Goal: Information Seeking & Learning: Understand process/instructions

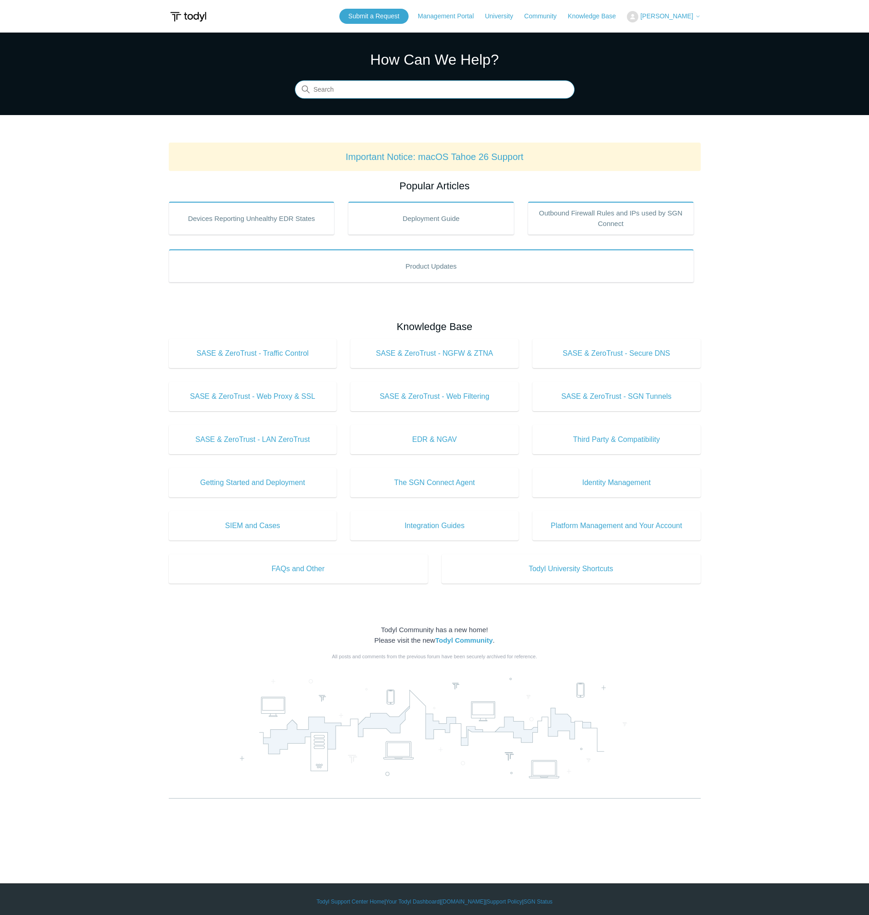
click at [413, 81] on input "Search" at bounding box center [435, 90] width 280 height 18
type input "u"
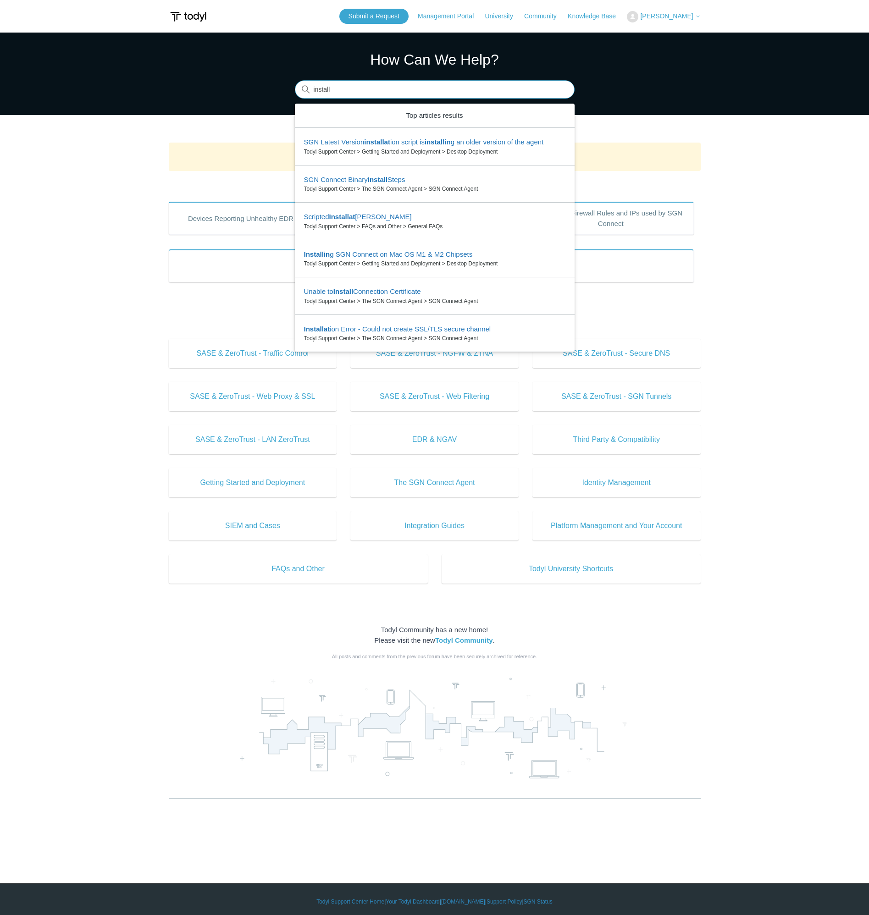
type input "install"
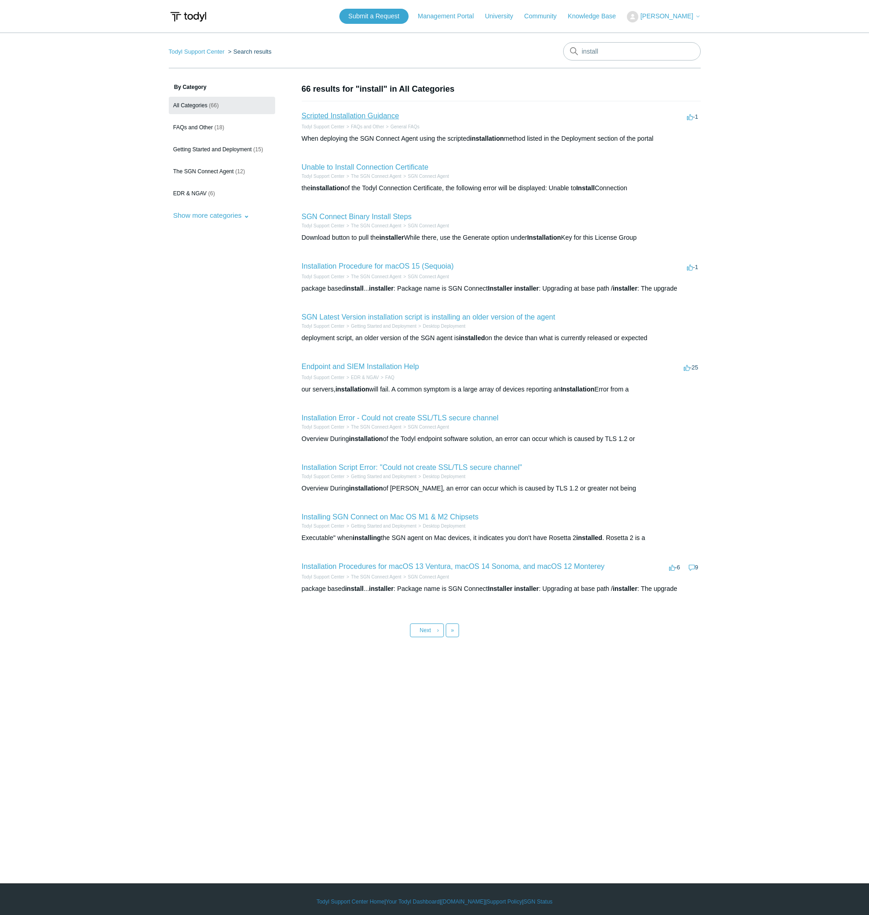
click at [364, 116] on link "Scripted Installation Guidance" at bounding box center [351, 116] width 98 height 8
click at [228, 128] on link "FAQs and Other (18)" at bounding box center [222, 127] width 106 height 17
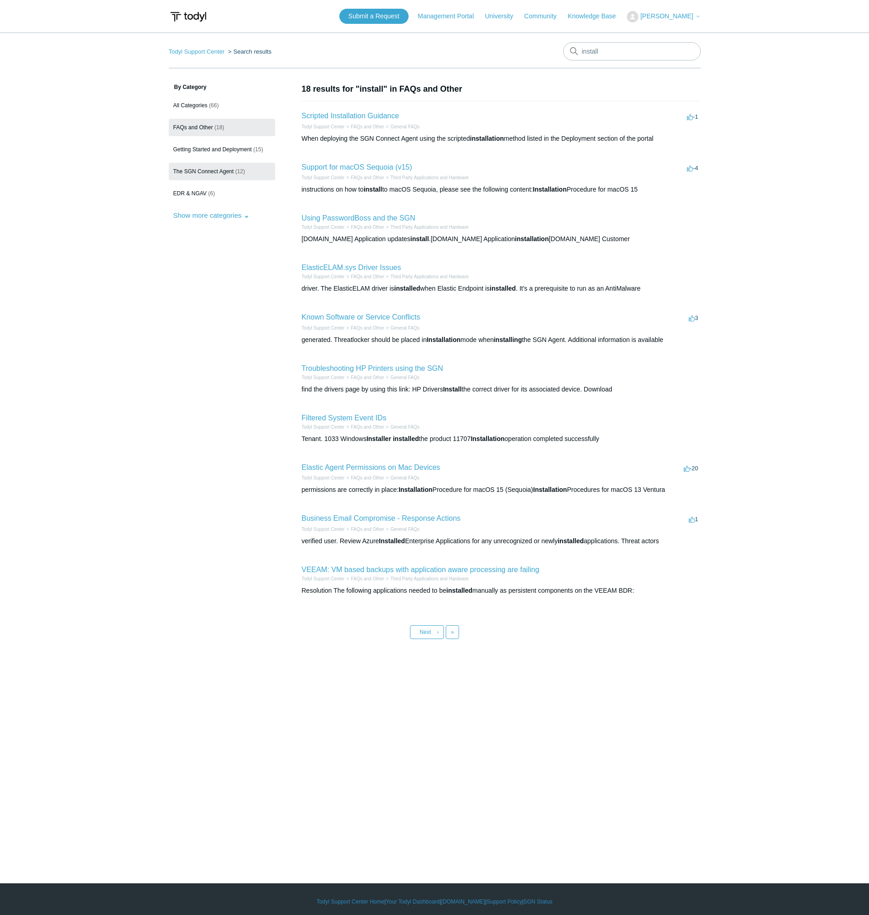
click at [216, 175] on link "The SGN Connect Agent (12)" at bounding box center [222, 171] width 106 height 17
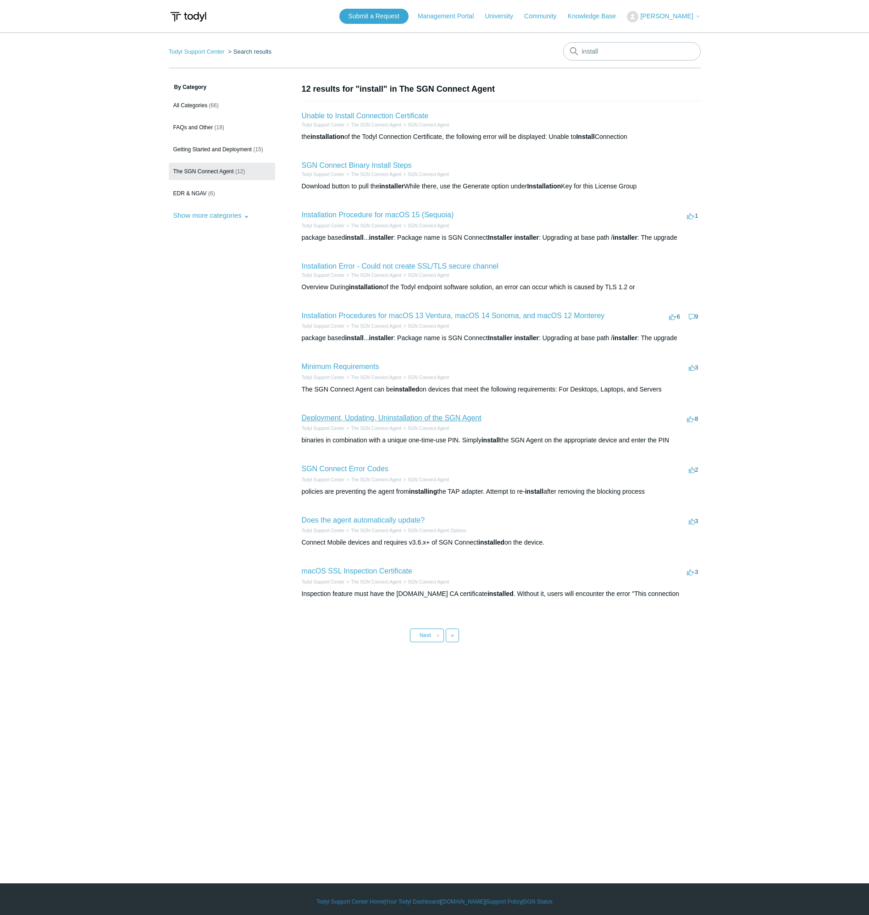
click at [368, 418] on link "Deployment, Updating, Uninstallation of the SGN Agent" at bounding box center [392, 418] width 180 height 8
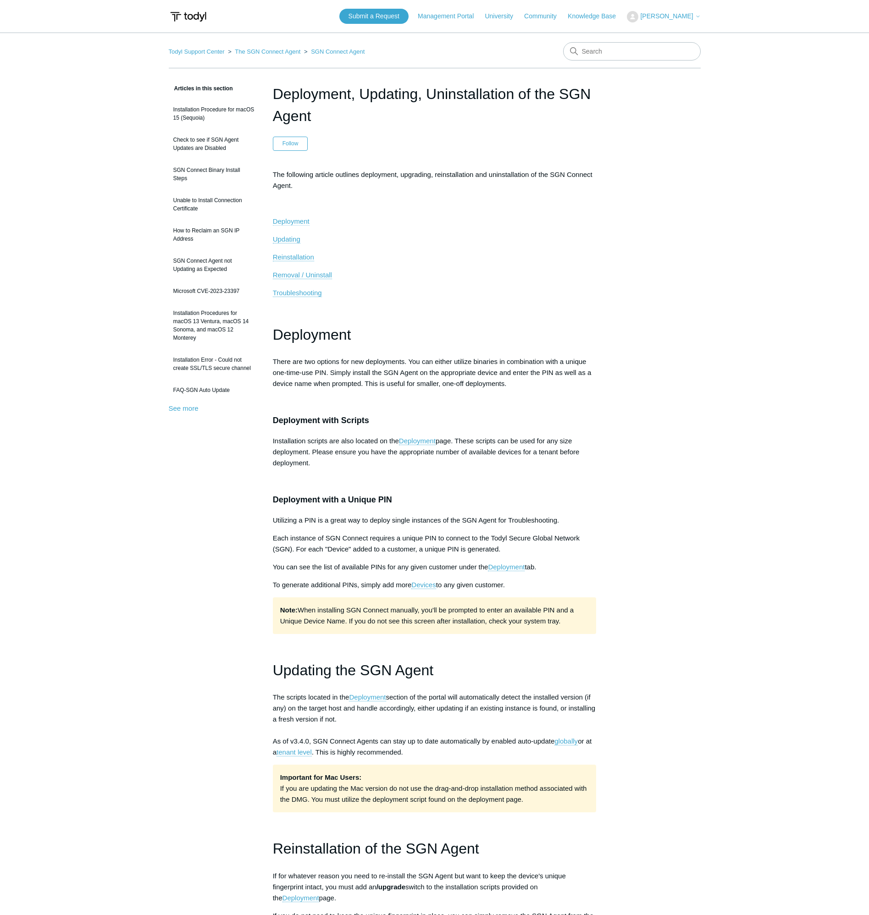
click at [290, 219] on span "Deployment" at bounding box center [291, 221] width 37 height 8
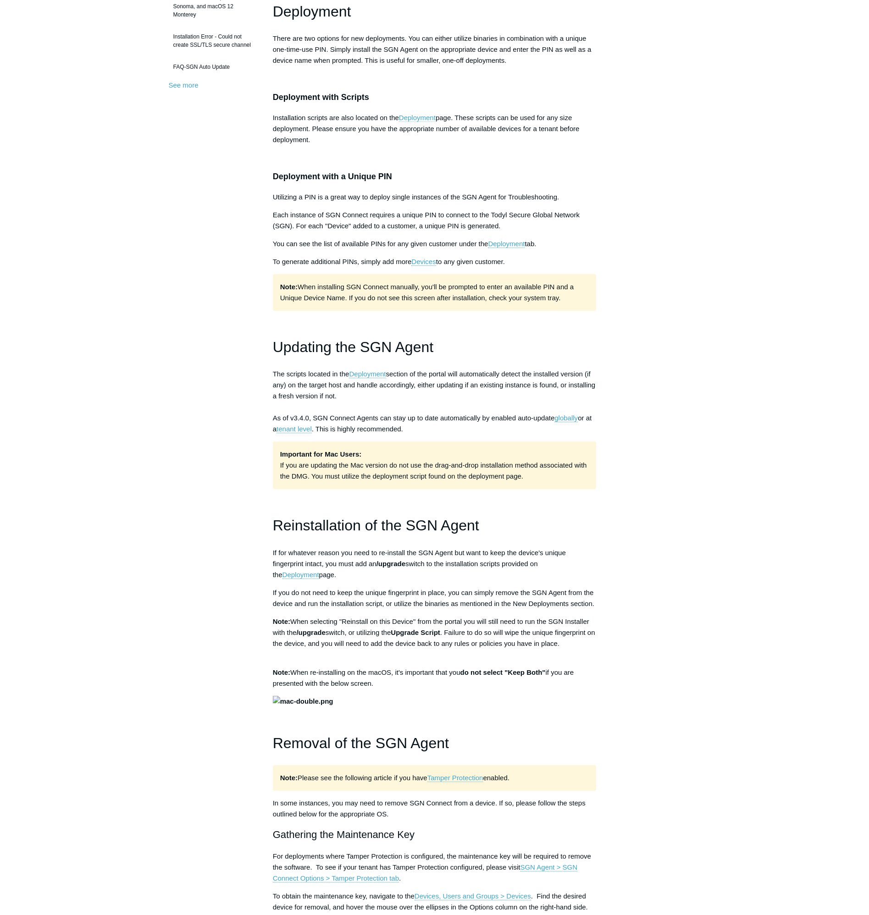
click at [428, 118] on link "Deployment" at bounding box center [417, 118] width 37 height 8
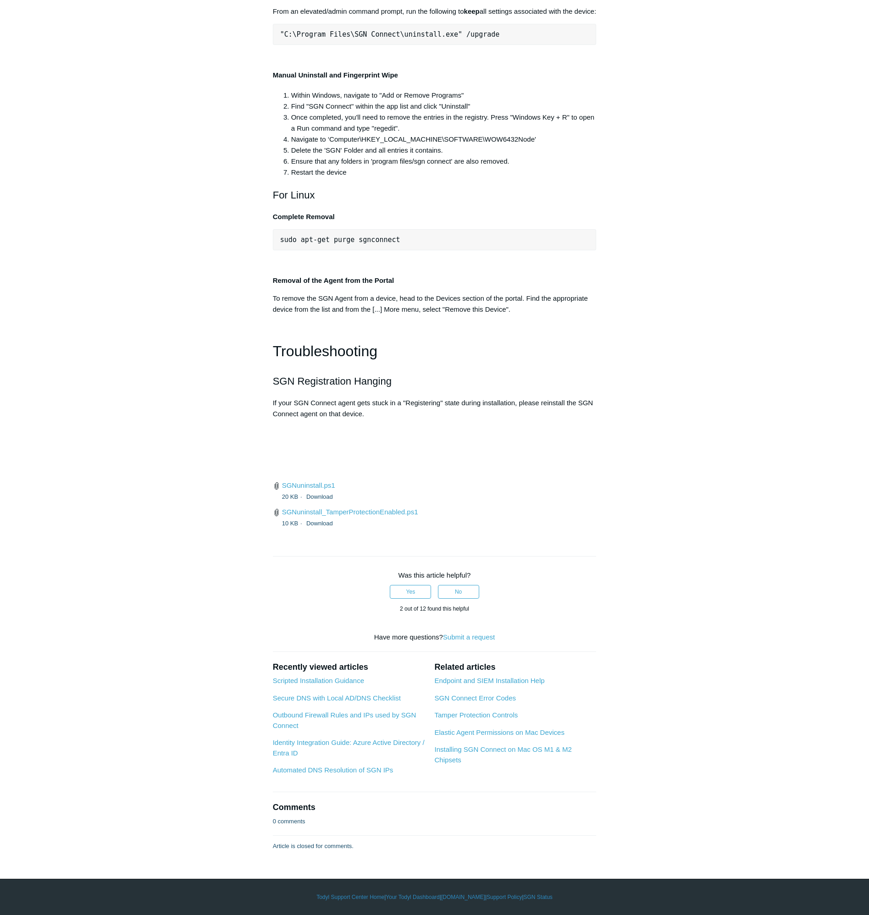
scroll to position [1972, 0]
click at [457, 363] on h1 "Troubleshooting" at bounding box center [435, 351] width 324 height 23
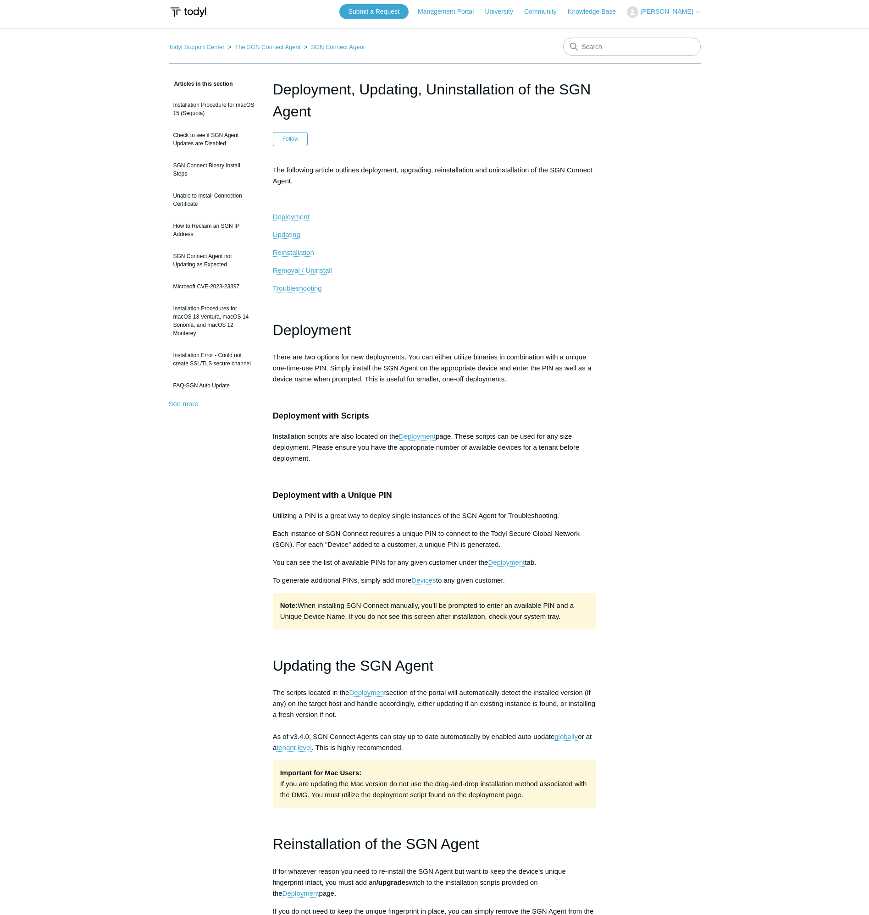
scroll to position [0, 0]
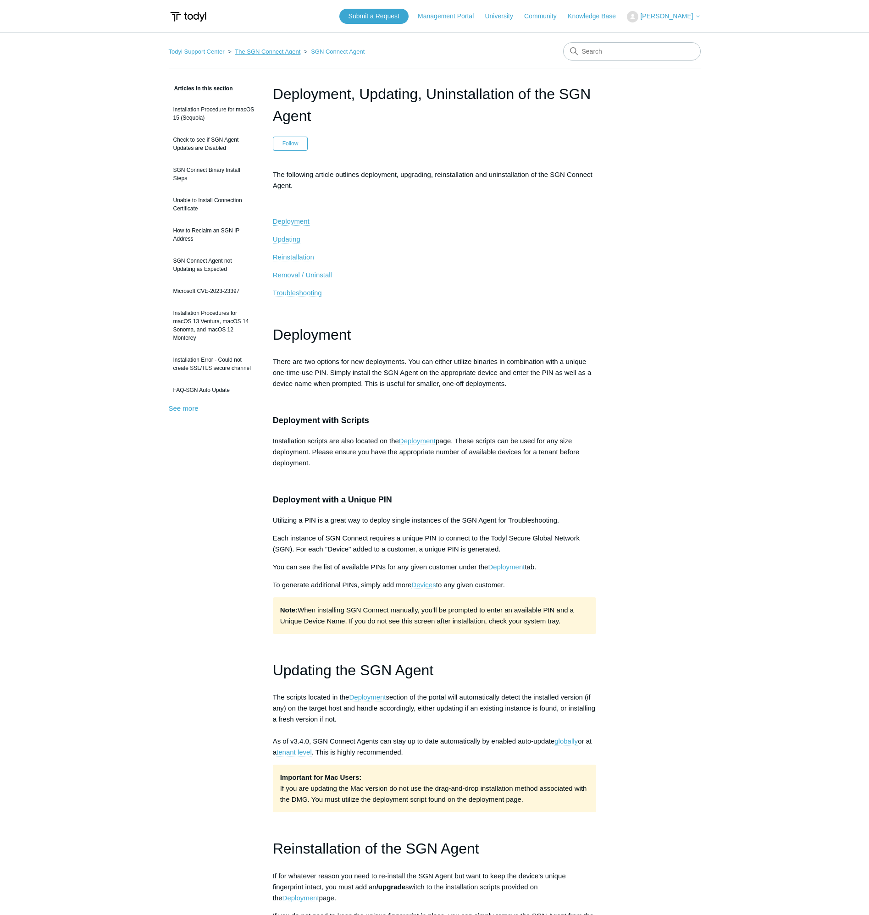
click at [272, 50] on link "The SGN Connect Agent" at bounding box center [268, 51] width 66 height 7
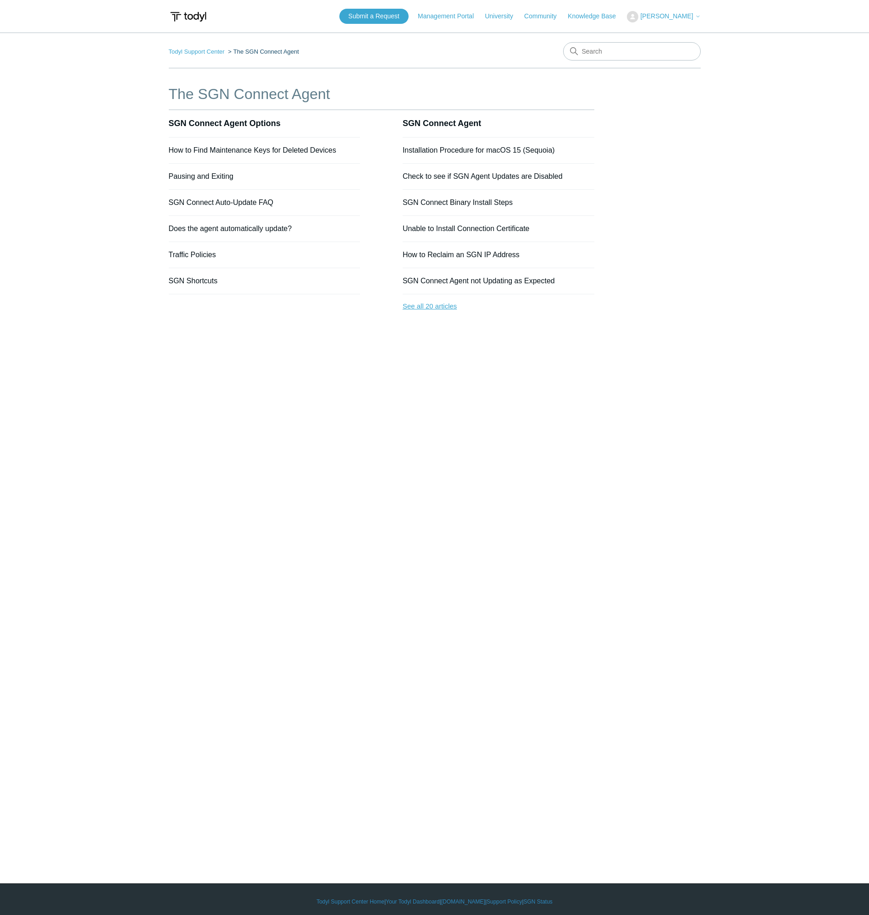
click at [437, 311] on link "See all 20 articles" at bounding box center [499, 306] width 192 height 24
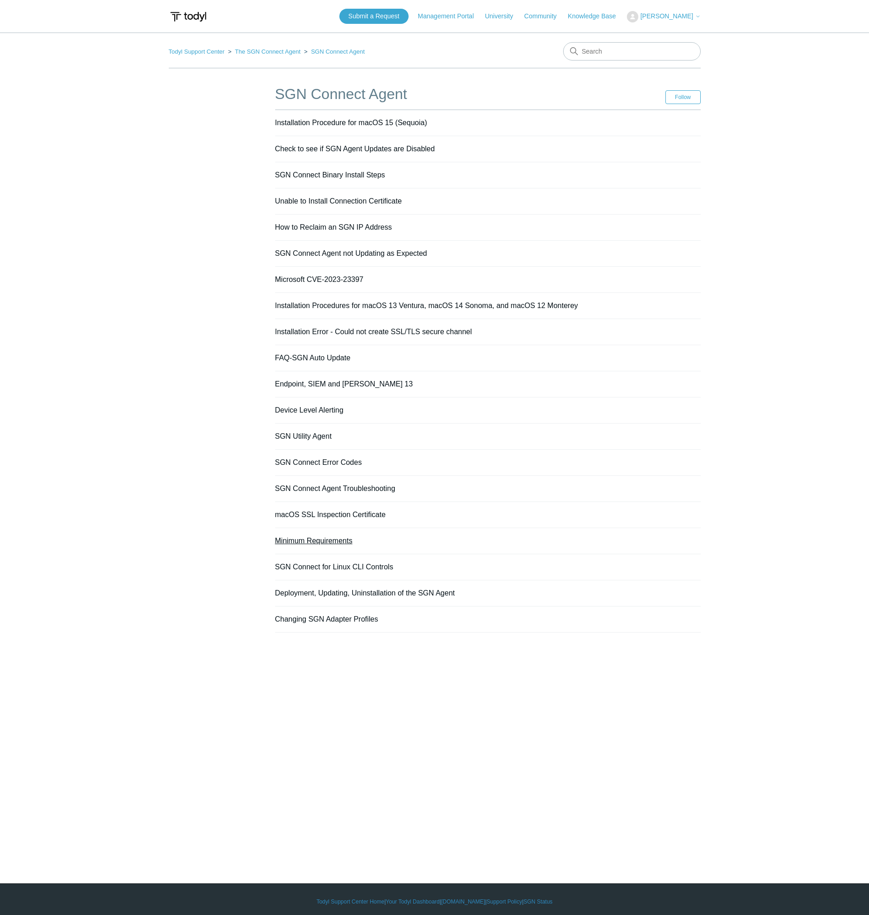
click at [326, 541] on link "Minimum Requirements" at bounding box center [314, 541] width 78 height 8
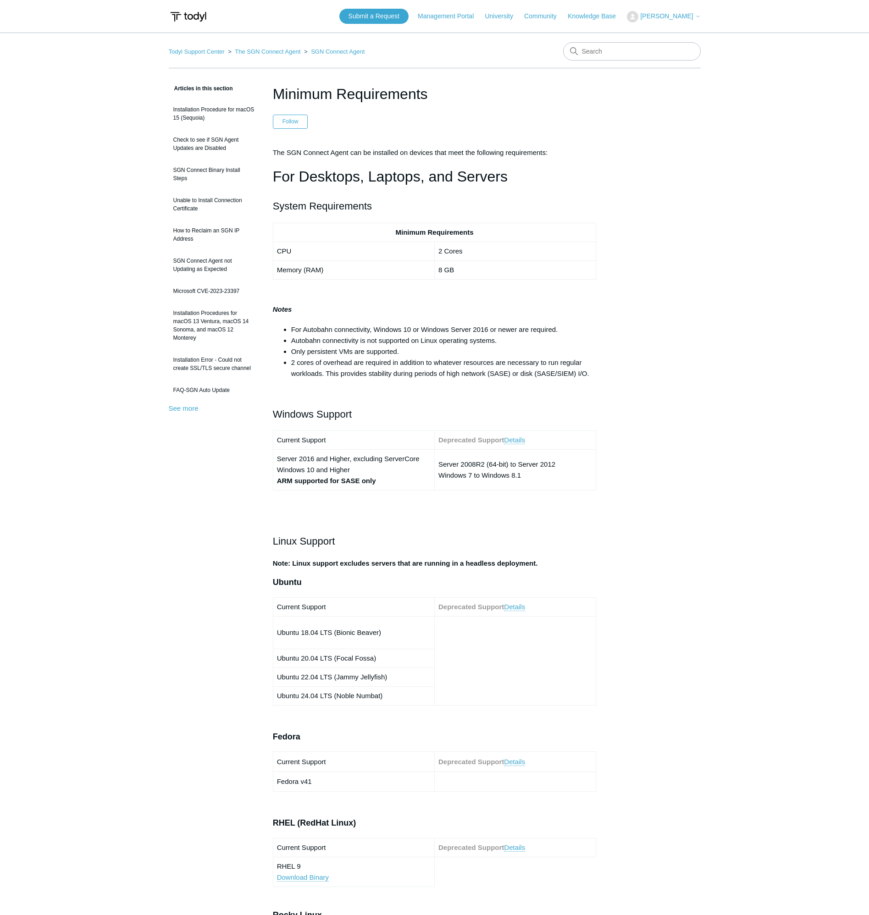
drag, startPoint x: 455, startPoint y: 469, endPoint x: 468, endPoint y: 277, distance: 193.1
click at [631, 52] on input "Search" at bounding box center [632, 51] width 138 height 18
type input "install command"
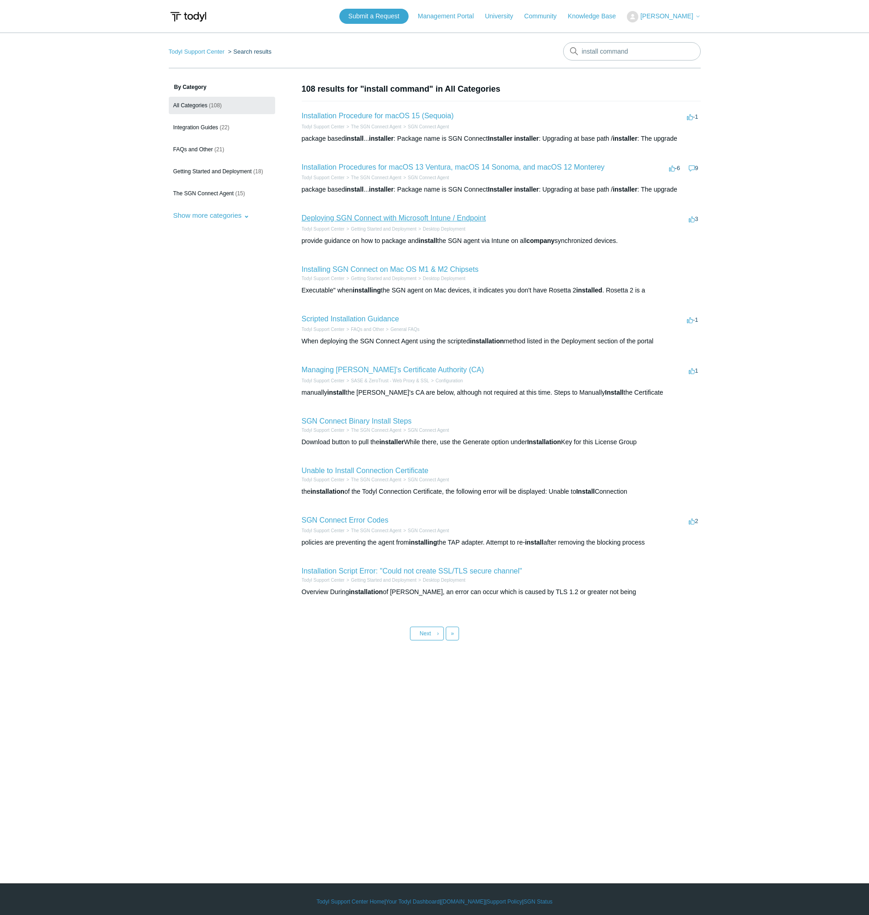
click at [414, 220] on link "Deploying SGN Connect with Microsoft Intune / Endpoint" at bounding box center [394, 218] width 184 height 8
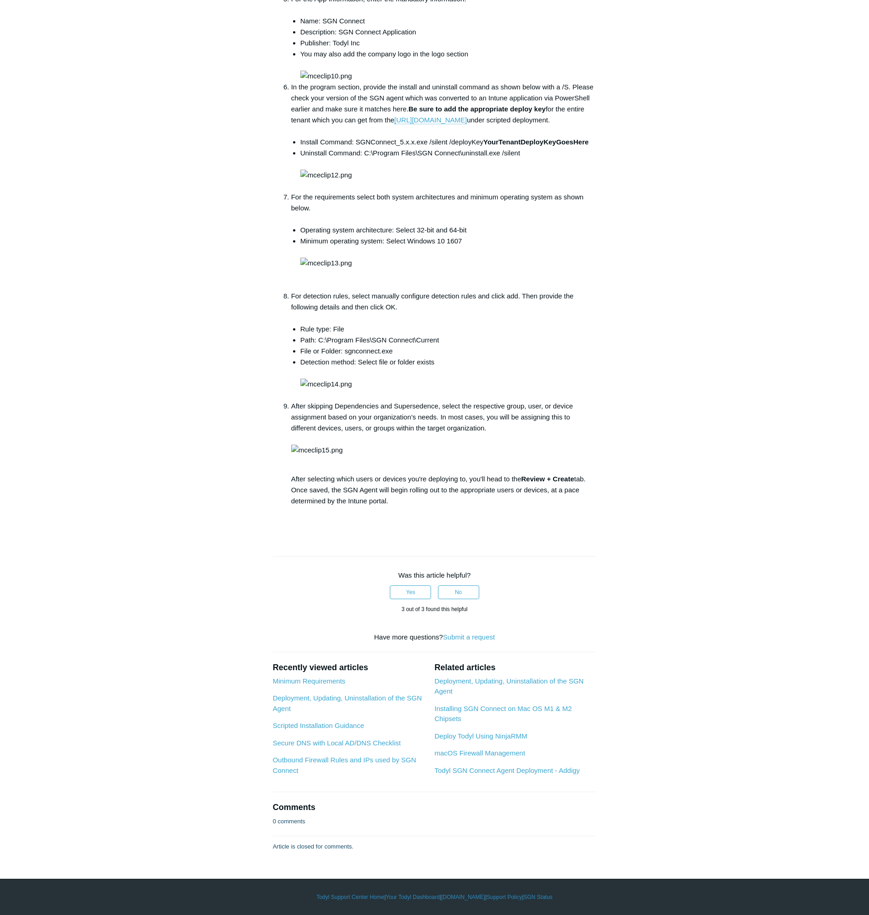
scroll to position [1697, 0]
drag, startPoint x: 355, startPoint y: 518, endPoint x: 593, endPoint y: 517, distance: 238.9
click at [593, 148] on li "Install Command: SGNConnect_5.x.x.exe /silent /deployKey YourTenantDeployKeyGoe…" at bounding box center [448, 142] width 296 height 11
copy li "SGNConnect_5.x.x.exe /silent /deployKey YourTenantDeployKeyGoesHere"
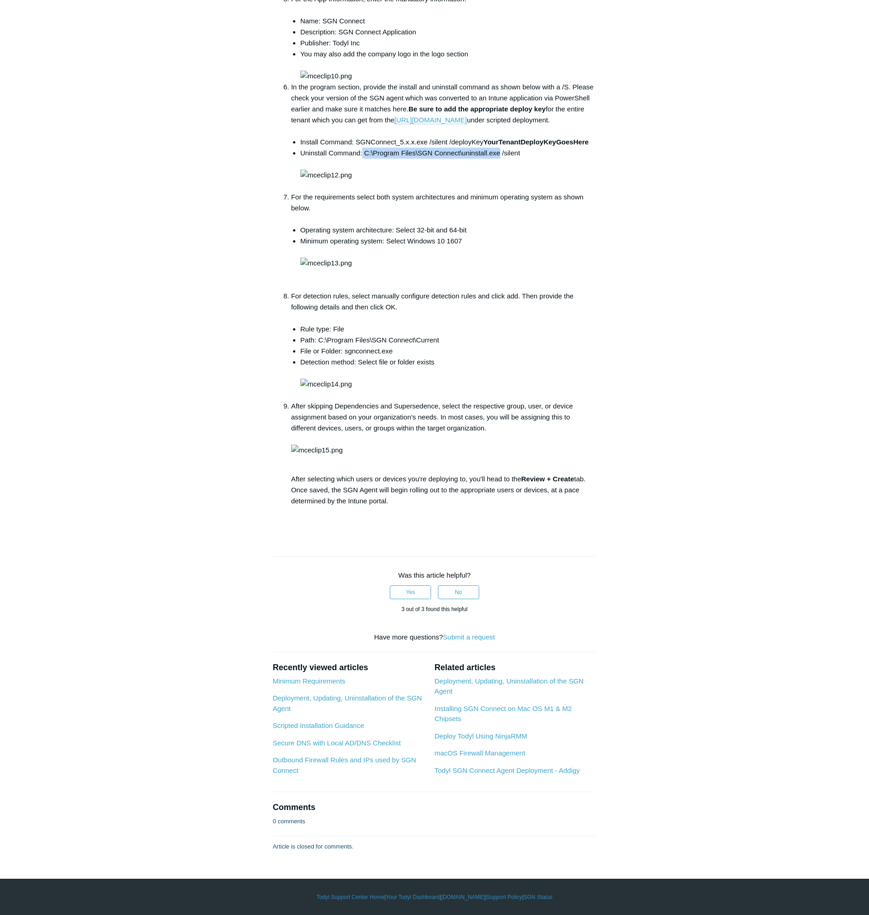
drag, startPoint x: 363, startPoint y: 347, endPoint x: 499, endPoint y: 345, distance: 135.8
click at [499, 192] on li "Uninstall Command: C:\Program Files\SGN Connect\uninstall.exe /silent" at bounding box center [448, 170] width 296 height 44
copy li "C:\Program Files\SGN Connect\uninstall.exe"
drag, startPoint x: 444, startPoint y: 180, endPoint x: 319, endPoint y: 180, distance: 125.2
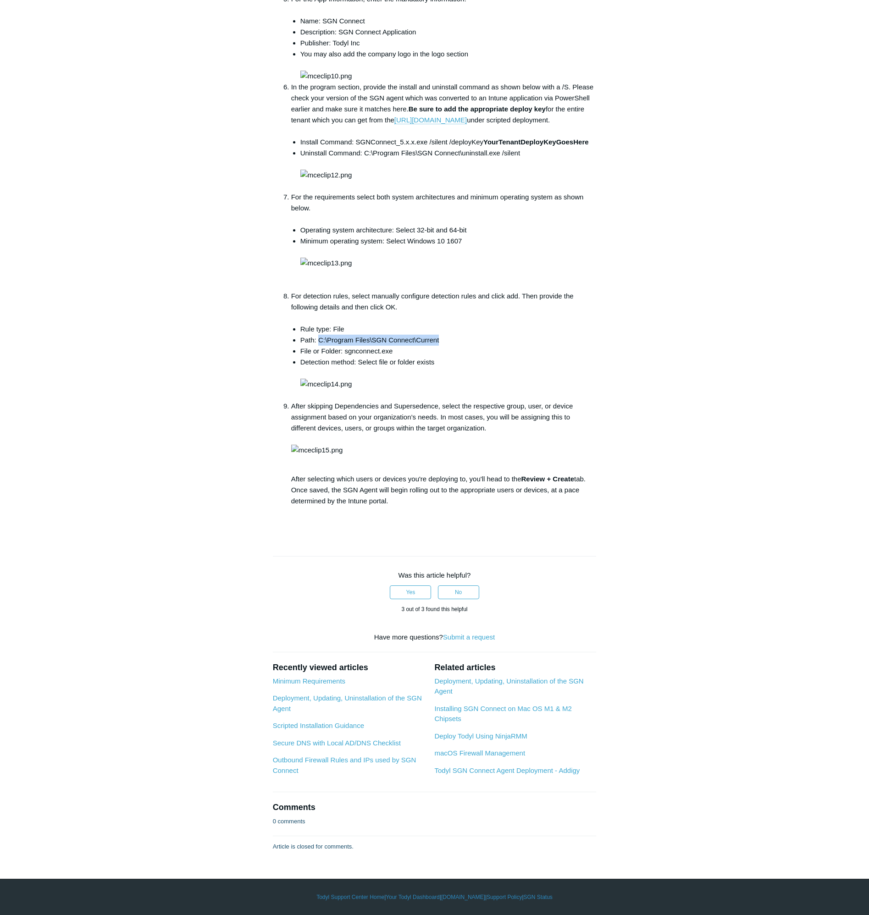
click at [319, 335] on li "Path: C:\Program Files\SGN Connect\Current" at bounding box center [448, 340] width 296 height 11
copy li "C:\Program Files\SGN Connect\Current"
drag, startPoint x: 401, startPoint y: 191, endPoint x: 346, endPoint y: 194, distance: 55.1
click at [346, 346] on li "File or Folder: sgnconnect.exe" at bounding box center [448, 351] width 296 height 11
copy li "sgnconnect.exe"
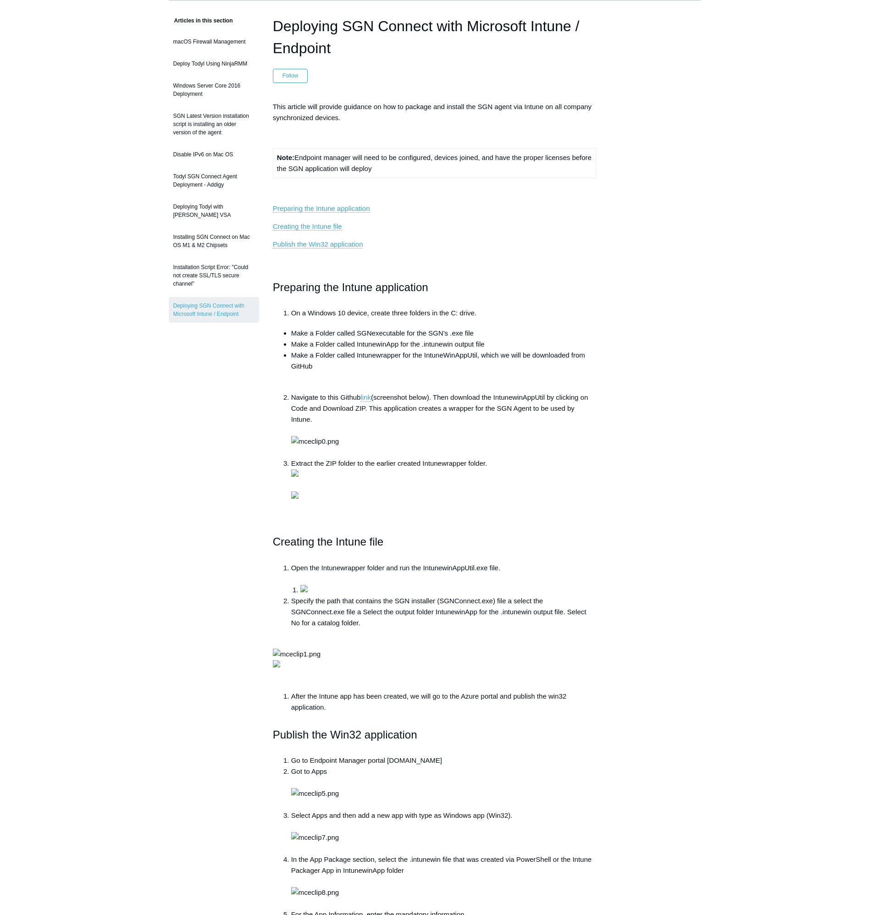
scroll to position [0, 0]
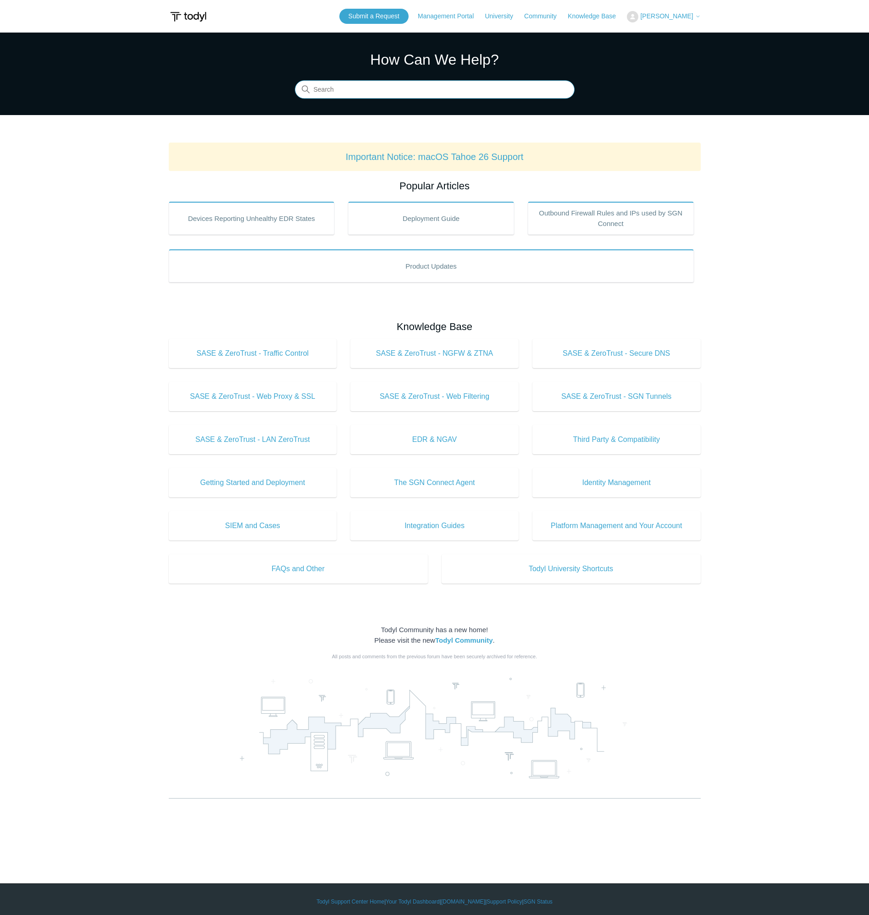
click at [391, 94] on input "Search" at bounding box center [435, 90] width 280 height 18
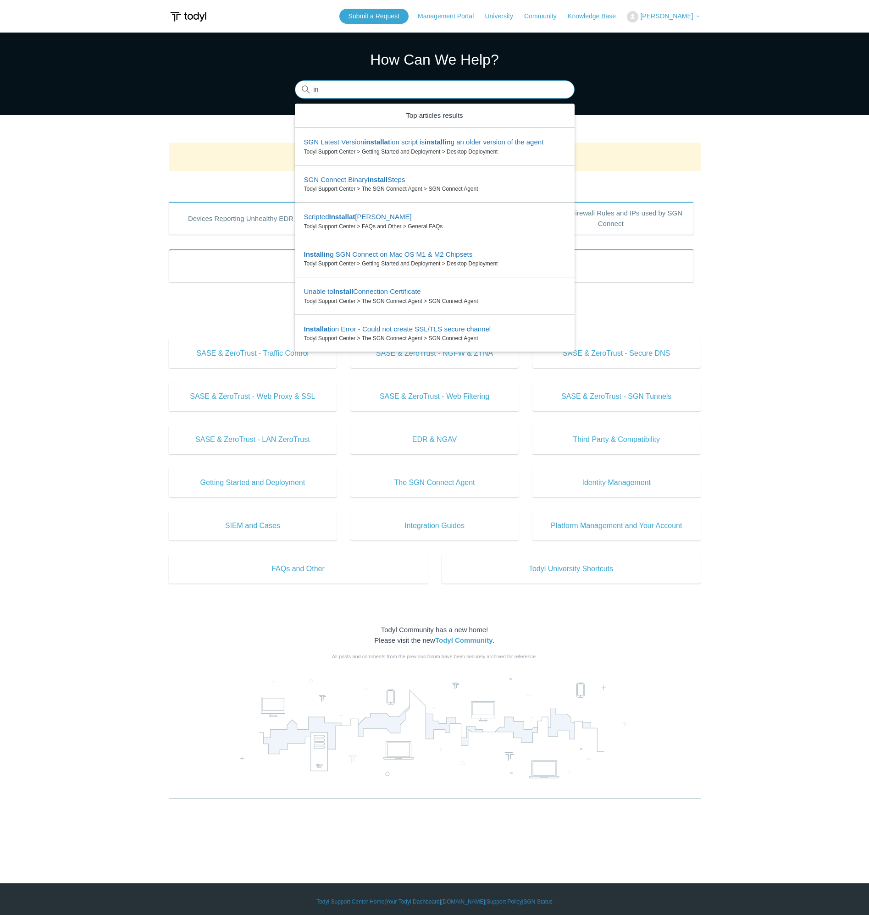
type input "i"
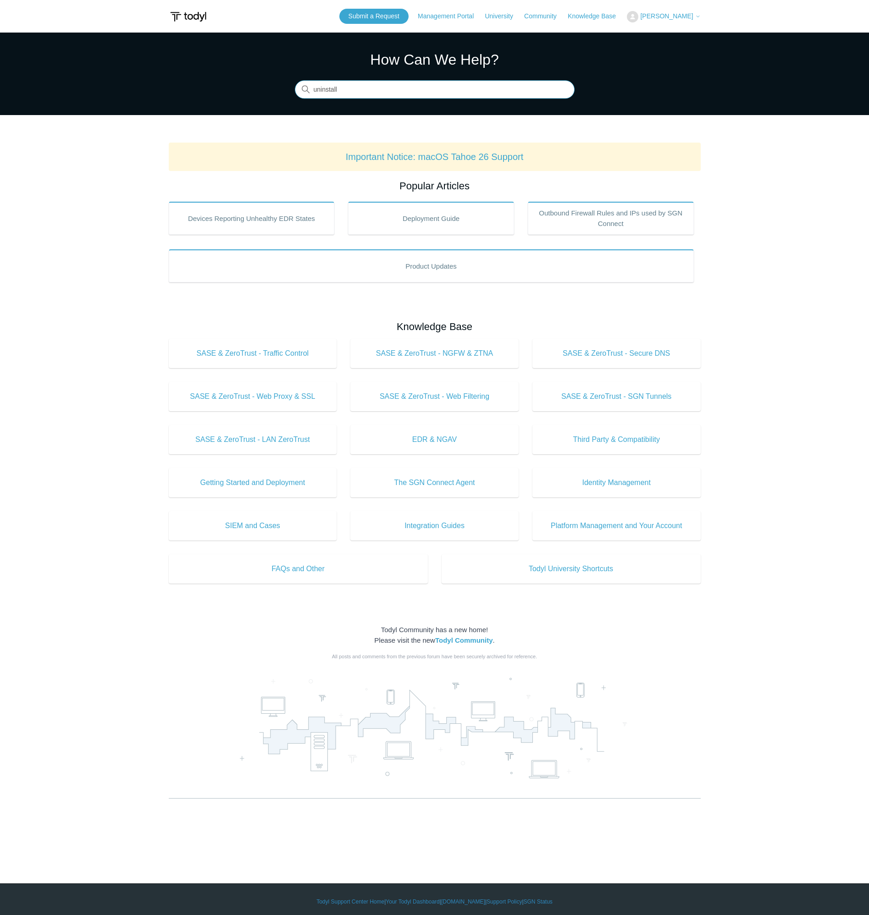
type input "uninstall"
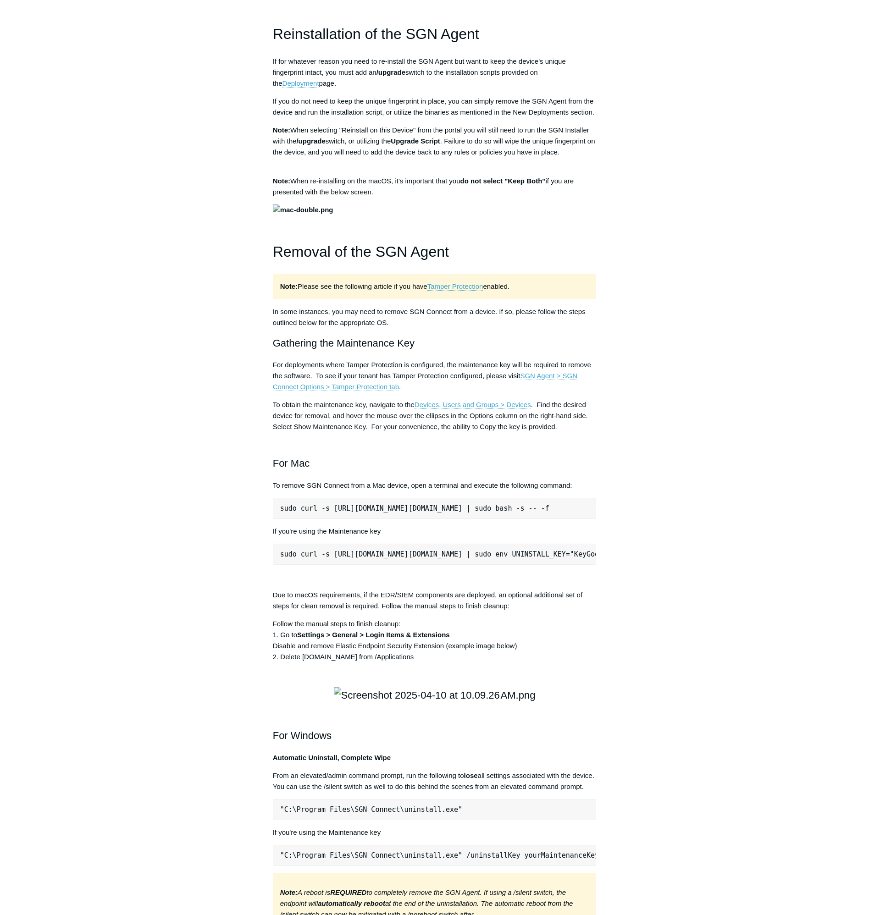
scroll to position [826, 0]
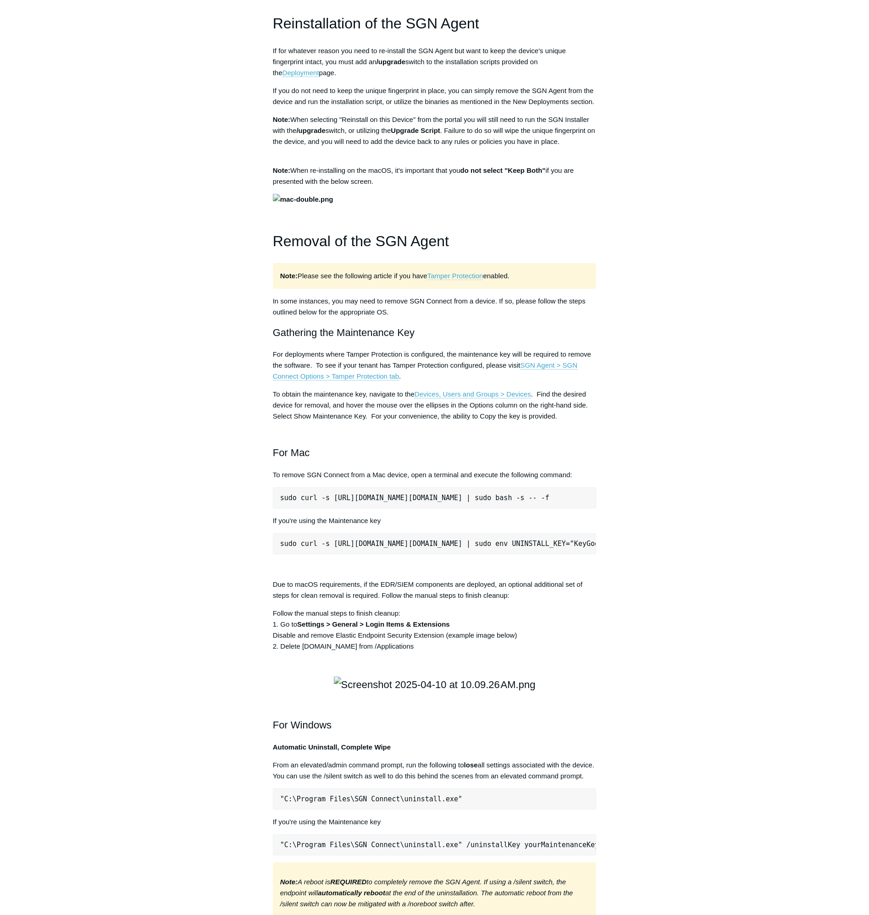
click at [468, 280] on link "Tamper Protection" at bounding box center [455, 276] width 56 height 8
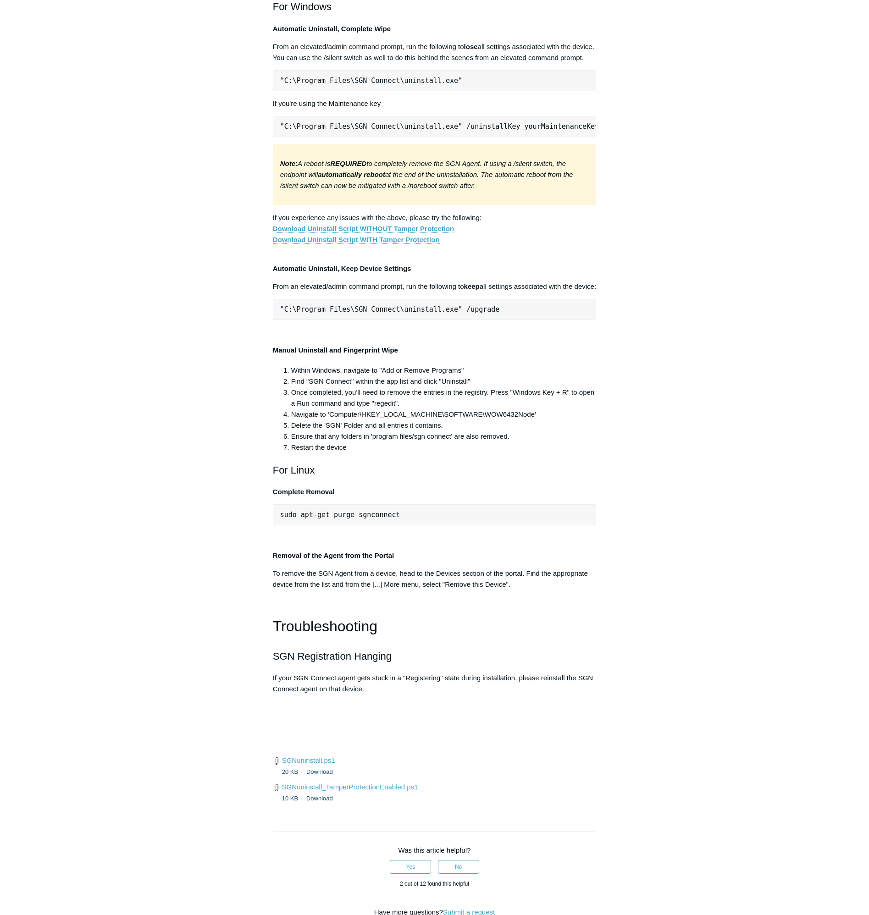
scroll to position [1697, 0]
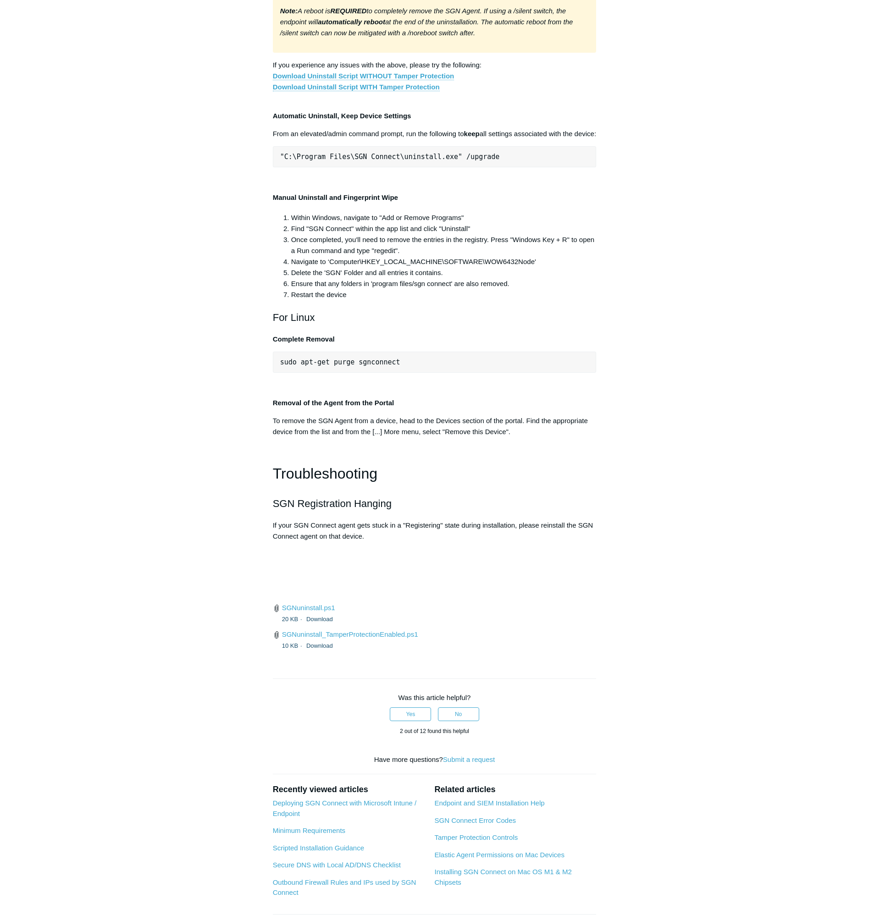
drag, startPoint x: 277, startPoint y: 327, endPoint x: 632, endPoint y: 329, distance: 355.4
drag, startPoint x: 632, startPoint y: 329, endPoint x: 545, endPoint y: 323, distance: 86.9
copy pre ""C:\Program Files\SGN Connect\uninstall.exe" /uninstallKey yourMaintenanceKeyHe…"
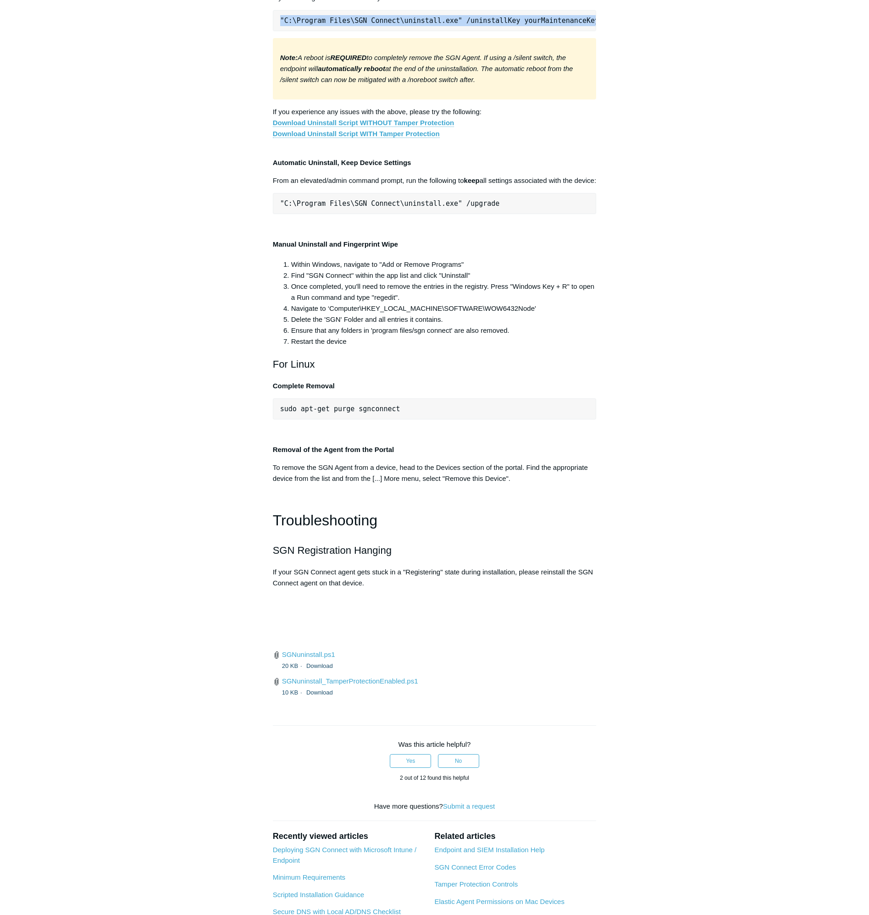
scroll to position [1651, 0]
copy pre ""C:\Program Files\SGN Connect\uninstall.exe" /uninstallKey yourMaintenanceKeyHe…"
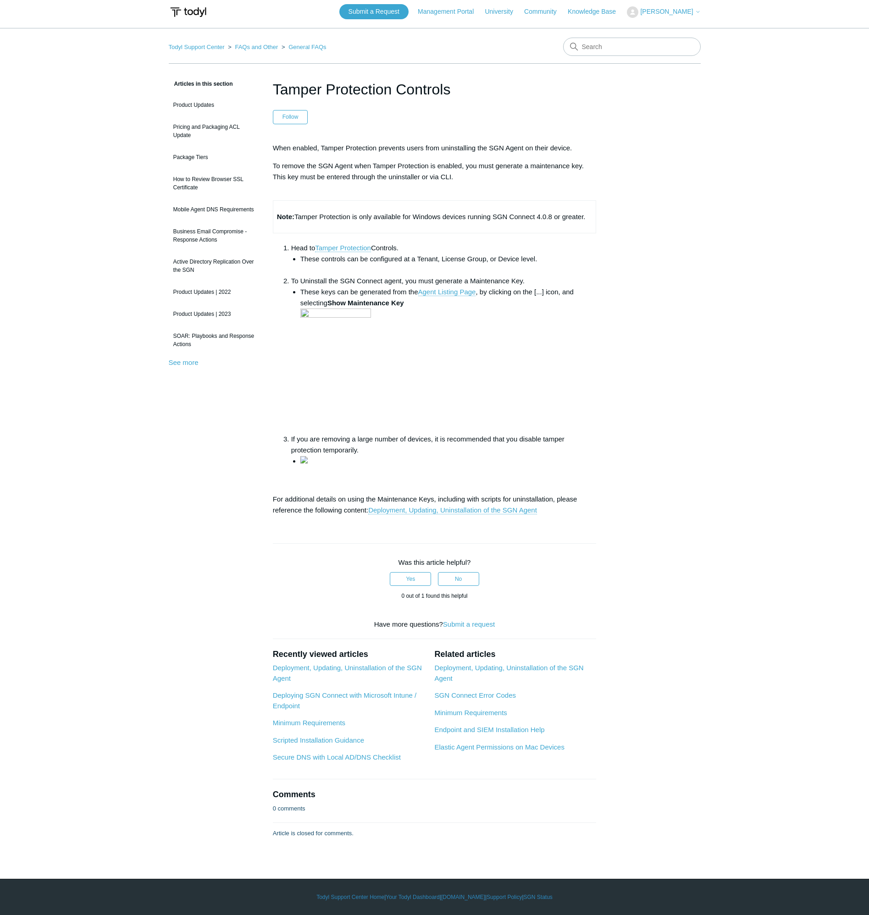
scroll to position [108, 0]
drag, startPoint x: 518, startPoint y: 476, endPoint x: 506, endPoint y: 472, distance: 12.8
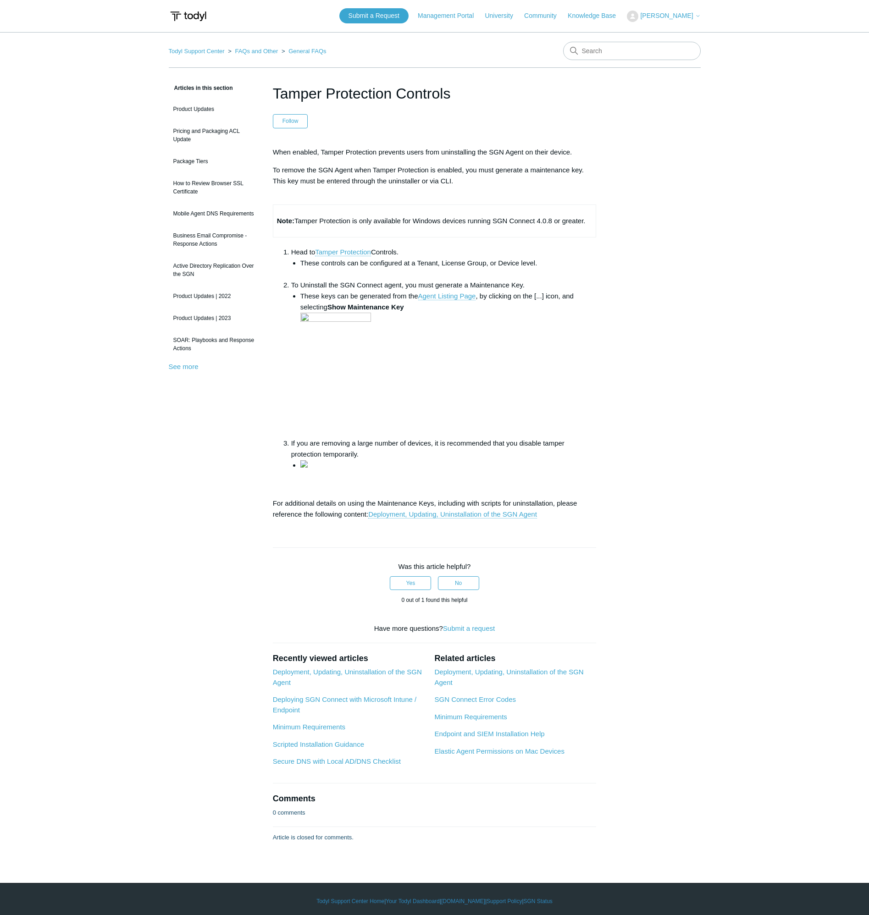
scroll to position [0, 0]
click at [602, 48] on input "Search" at bounding box center [632, 51] width 138 height 18
type input "intune"
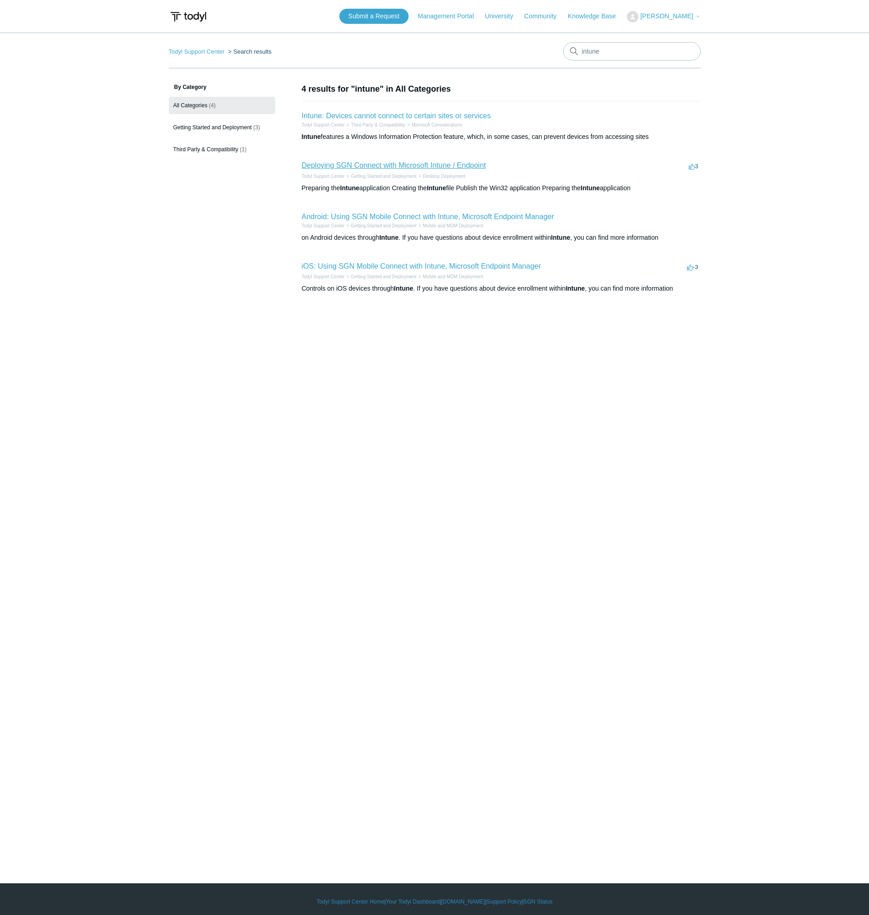
click at [446, 165] on link "Deploying SGN Connect with Microsoft Intune / Endpoint" at bounding box center [394, 165] width 184 height 8
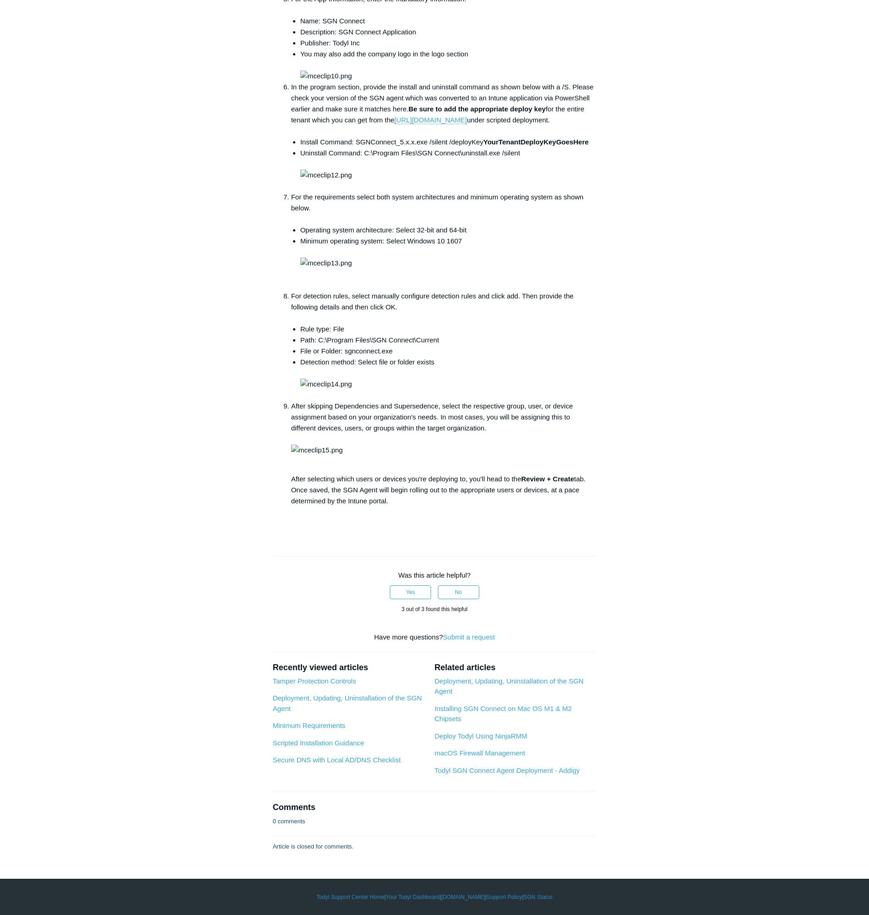
scroll to position [1926, 0]
drag, startPoint x: 527, startPoint y: 299, endPoint x: 366, endPoint y: 303, distance: 161.5
click at [366, 192] on li "Uninstall Command: C:\Program Files\SGN Connect\uninstall.exe /silent" at bounding box center [448, 170] width 296 height 44
copy li "C:\Program Files\SGN Connect\uninstall.exe /silent"
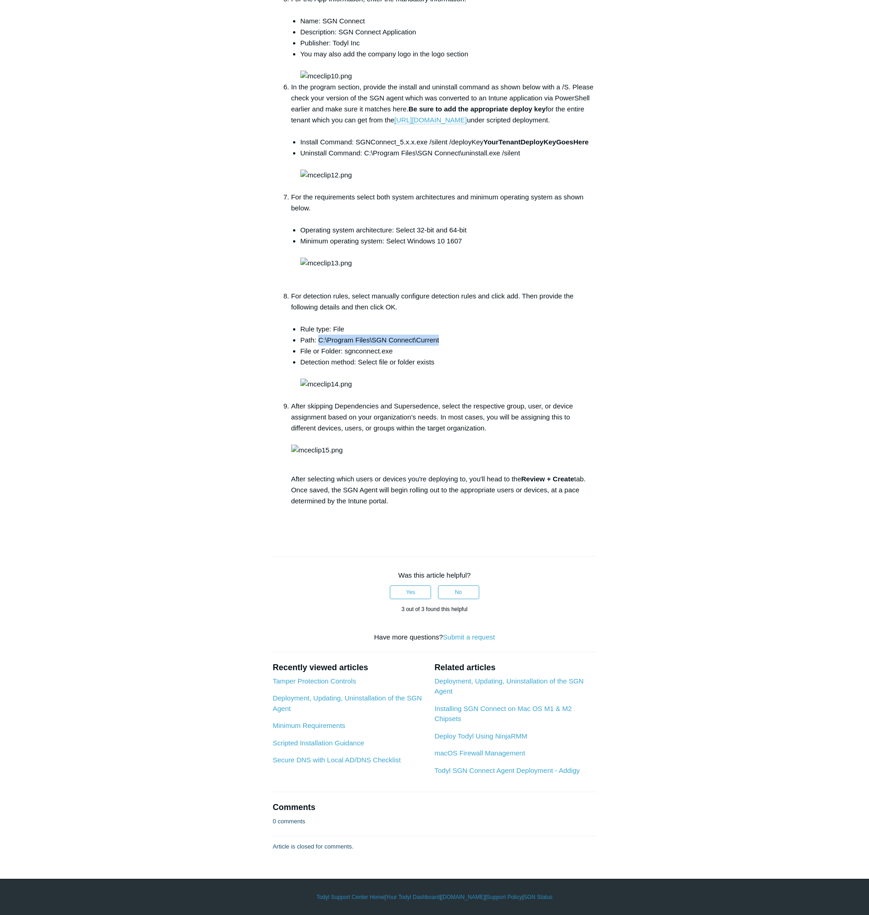
drag, startPoint x: 450, startPoint y: 544, endPoint x: 317, endPoint y: 551, distance: 133.2
click at [317, 346] on li "Path: C:\Program Files\SGN Connect\Current" at bounding box center [448, 340] width 296 height 11
copy li "C:\Program Files\SGN Connect\Current"
drag, startPoint x: 397, startPoint y: 560, endPoint x: 343, endPoint y: 562, distance: 54.2
click at [343, 357] on li "File or Folder: sgnconnect.exe" at bounding box center [448, 351] width 296 height 11
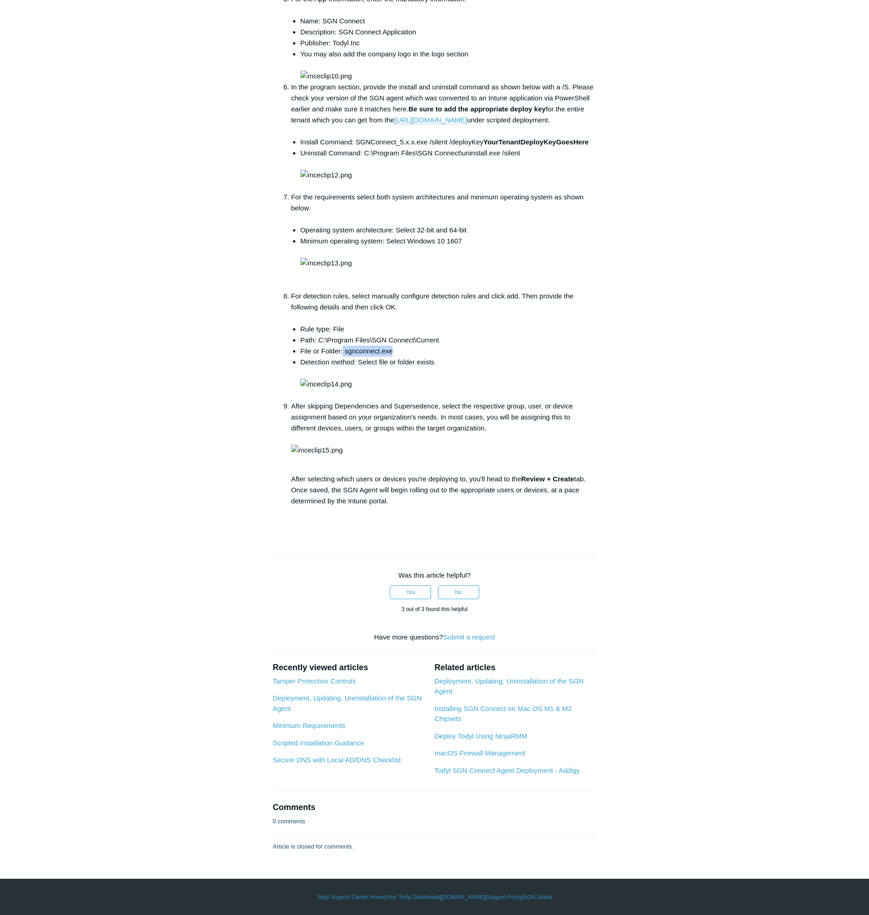
click at [354, 357] on li "File or Folder: sgnconnect.exe" at bounding box center [448, 351] width 296 height 11
click at [422, 357] on li "File or Folder: sgnconnect.exe" at bounding box center [448, 351] width 296 height 11
drag, startPoint x: 402, startPoint y: 561, endPoint x: 348, endPoint y: 561, distance: 53.7
click at [348, 357] on li "File or Folder: sgnconnect.exe" at bounding box center [448, 351] width 296 height 11
click at [346, 357] on li "File or Folder: sgnconnect.exe" at bounding box center [448, 351] width 296 height 11
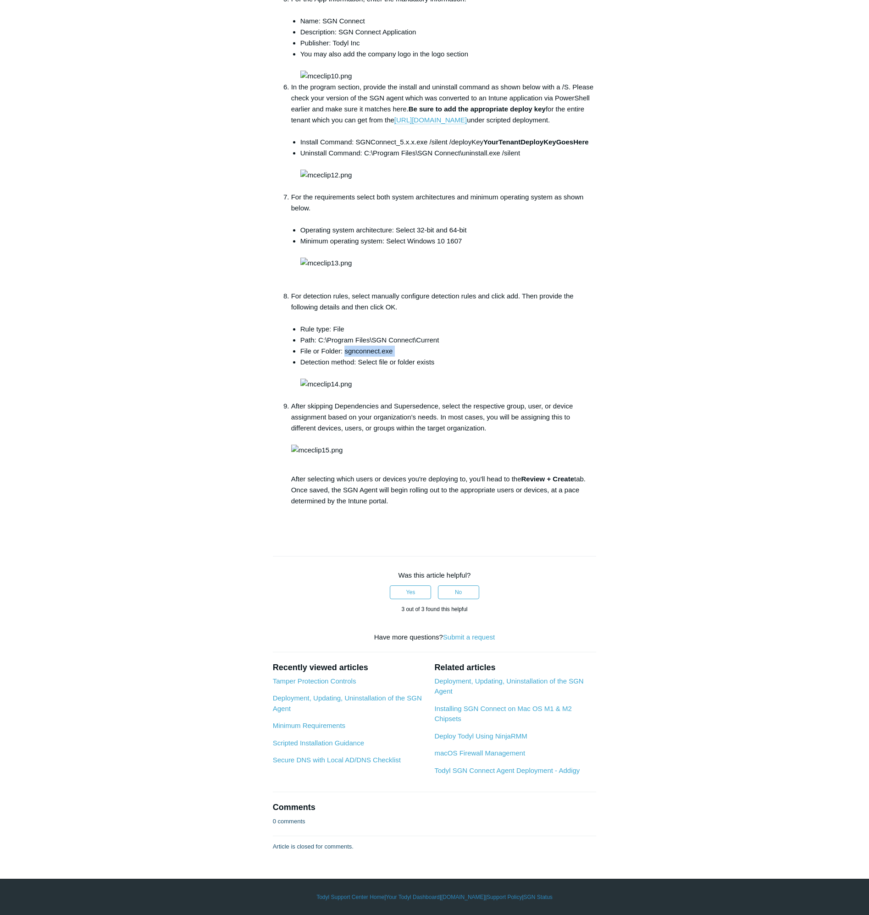
drag, startPoint x: 345, startPoint y: 560, endPoint x: 399, endPoint y: 559, distance: 53.2
click at [399, 357] on li "File or Folder: sgnconnect.exe" at bounding box center [448, 351] width 296 height 11
copy ul "sgnconnect.exe"
drag, startPoint x: 535, startPoint y: 573, endPoint x: 364, endPoint y: 579, distance: 171.6
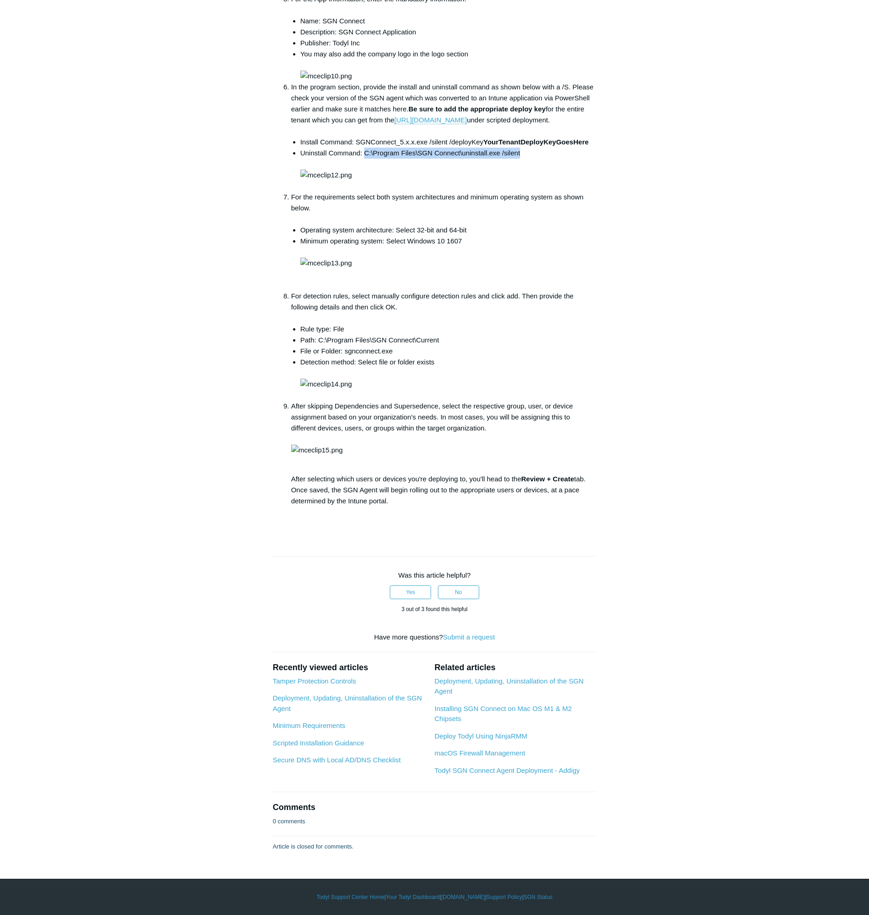
click at [364, 192] on li "Uninstall Command: C:\Program Files\SGN Connect\uninstall.exe /silent" at bounding box center [448, 170] width 296 height 44
copy li "C:\Program Files\SGN Connect\uninstall.exe /silent"
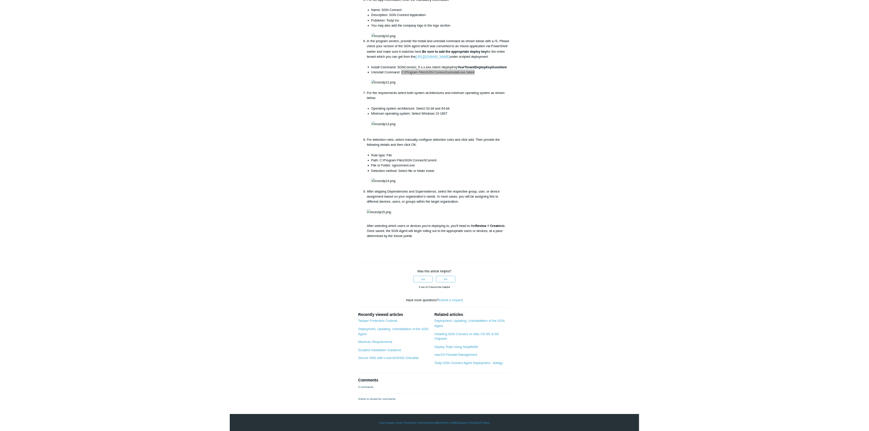
scroll to position [2201, 0]
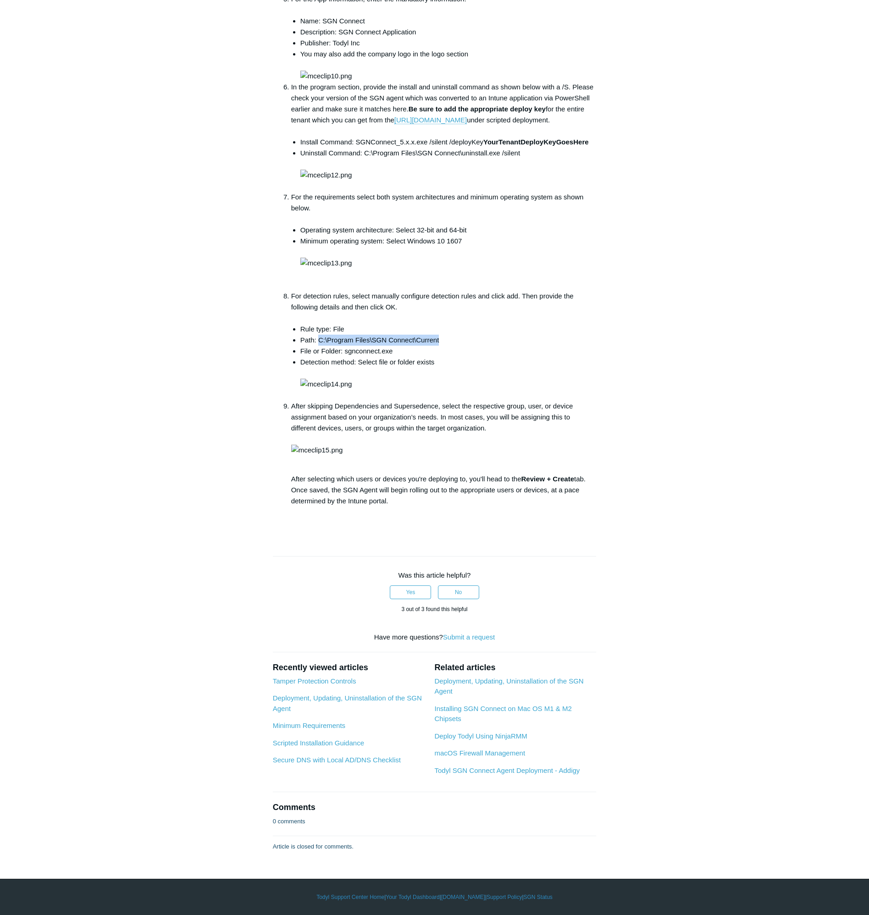
drag, startPoint x: 450, startPoint y: 413, endPoint x: 318, endPoint y: 414, distance: 132.1
click at [318, 346] on li "Path: C:\Program Files\SGN Connect\Current" at bounding box center [448, 340] width 296 height 11
copy li "C:\Program Files\SGN Connect\Current"
drag, startPoint x: 380, startPoint y: 423, endPoint x: 344, endPoint y: 425, distance: 36.3
click at [344, 357] on li "File or Folder: sgnconnect.exe" at bounding box center [448, 351] width 296 height 11
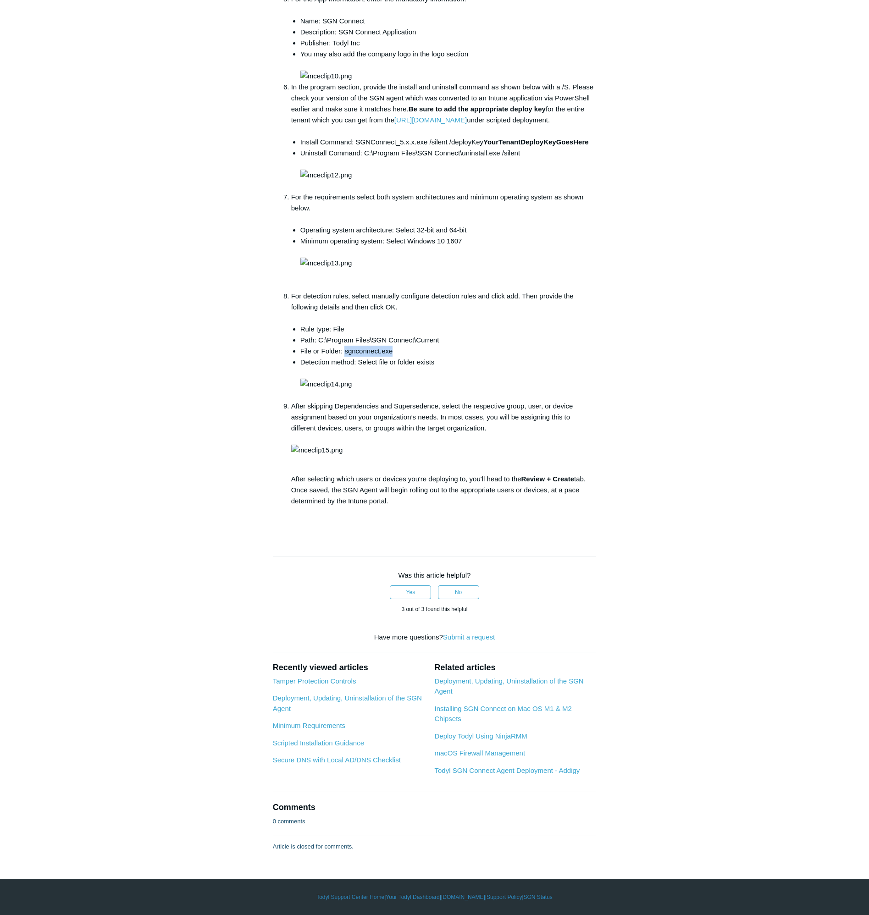
copy li "sgnconnect.exe"
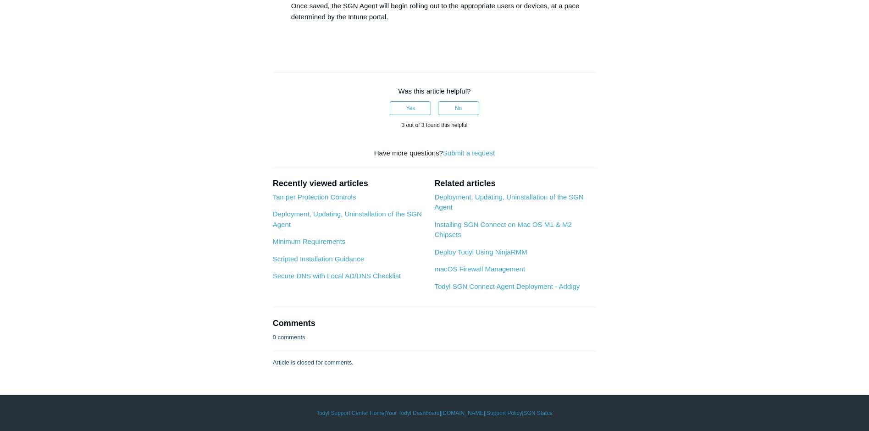
scroll to position [2339, 0]
drag, startPoint x: 300, startPoint y: 260, endPoint x: 443, endPoint y: 293, distance: 146.3
copy ul "Rule type: File Path: C:\Program Files\SGN Connect\Current File or Folder: sgnc…"
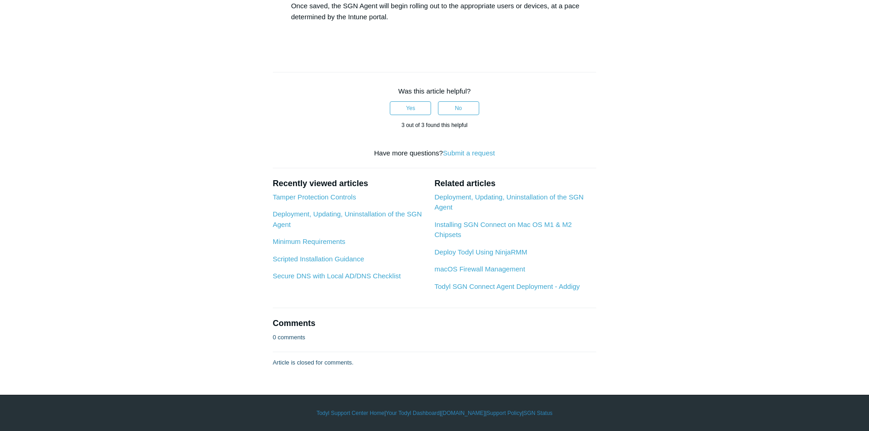
drag, startPoint x: 530, startPoint y: 162, endPoint x: 365, endPoint y: 165, distance: 165.1
copy li "C:\Program Files\SGN Connect\uninstall.exe /silent"
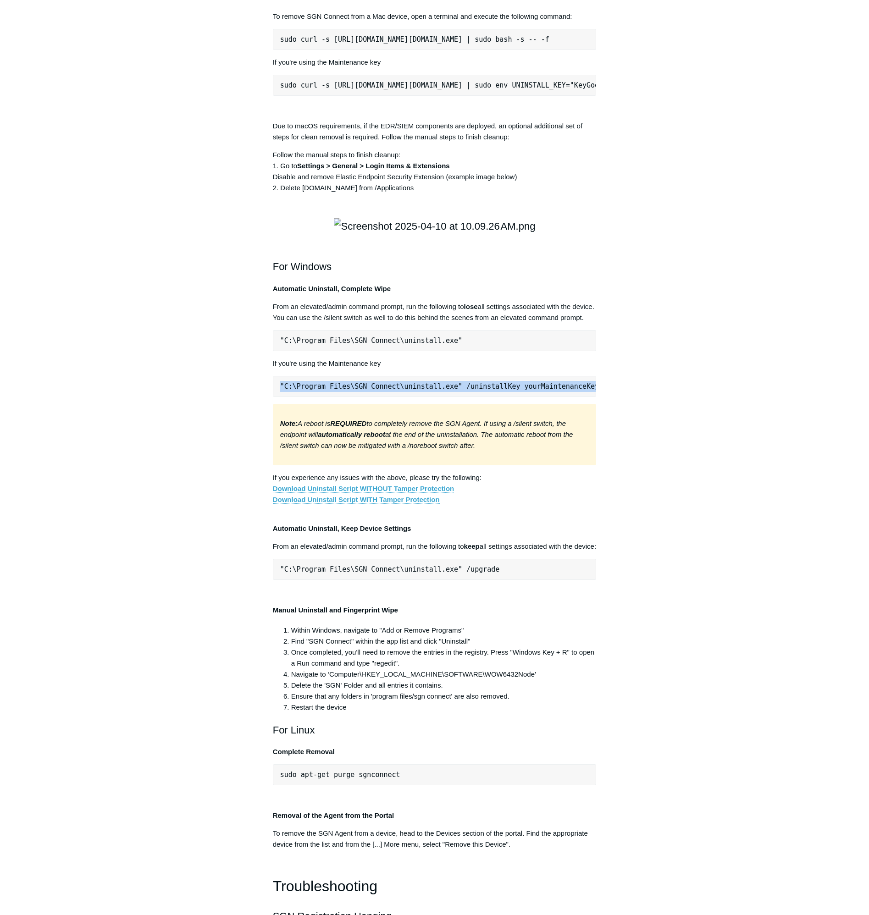
scroll to position [1055, 0]
